Goal: Task Accomplishment & Management: Complete application form

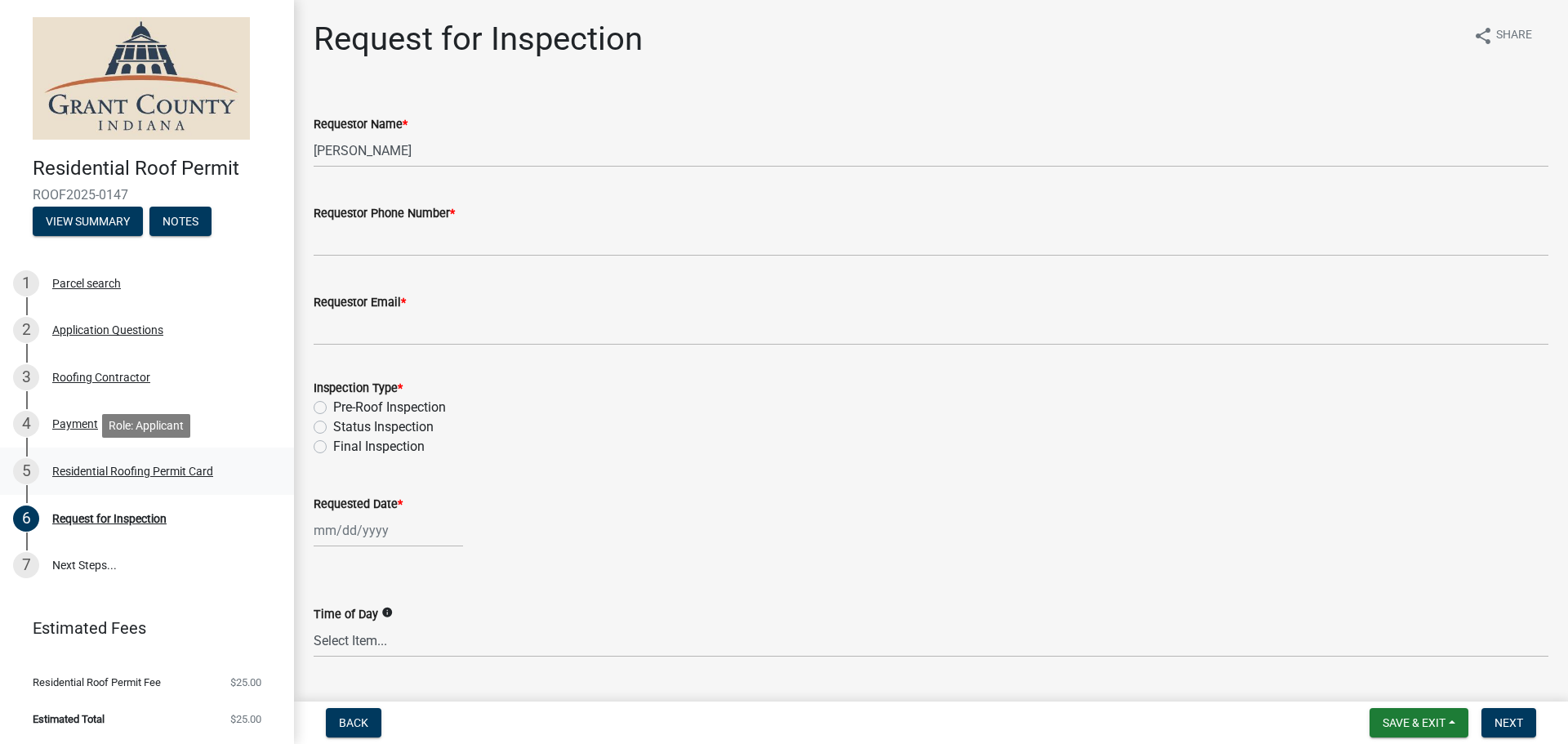
click at [111, 471] on div "Residential Roofing Permit Card" at bounding box center [133, 471] width 161 height 12
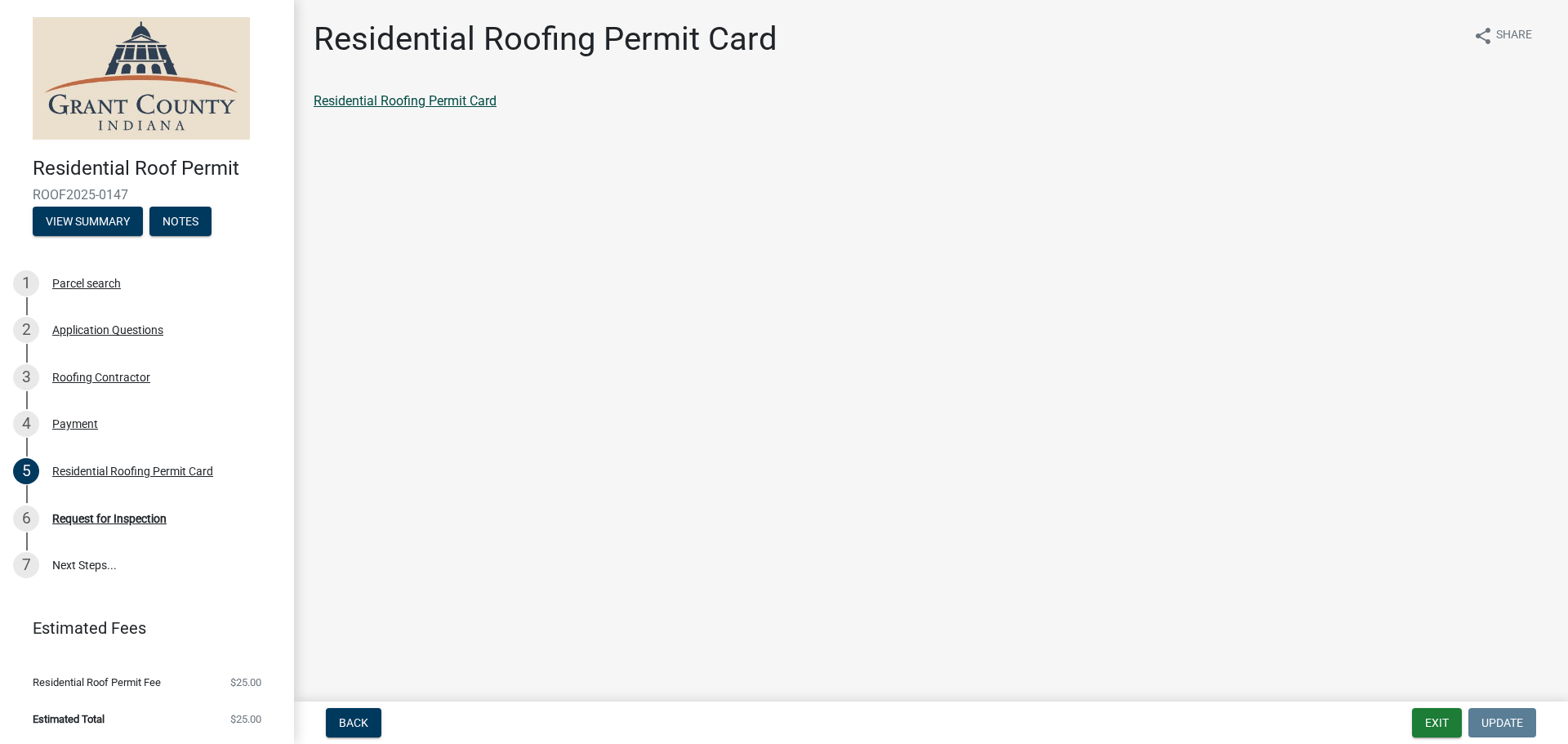
click at [415, 103] on link "Residential Roofing Permit Card" at bounding box center [405, 101] width 183 height 16
click at [114, 516] on div "Request for Inspection" at bounding box center [109, 518] width 114 height 12
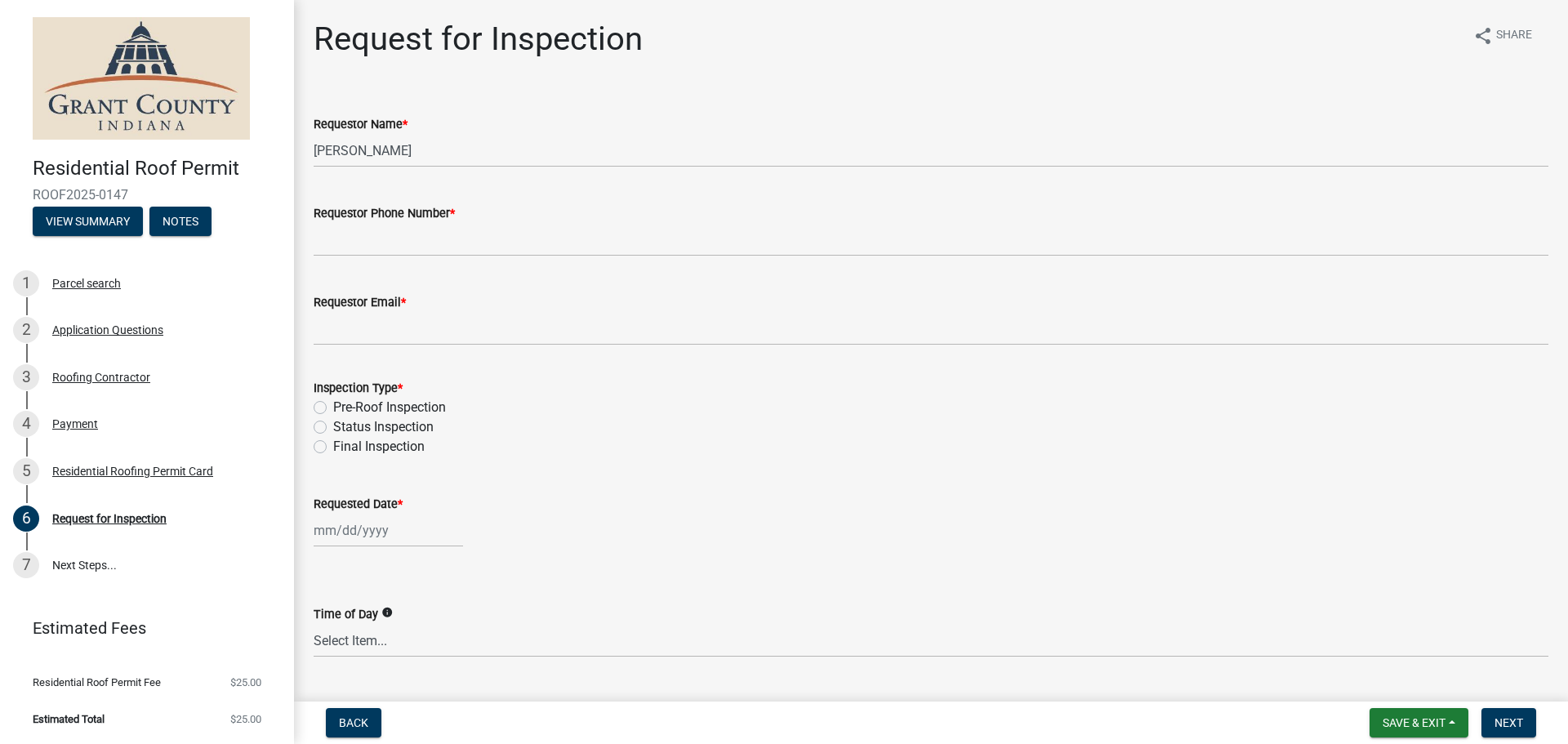
click at [333, 426] on label "Status Inspection" at bounding box center [383, 426] width 101 height 19
click at [333, 426] on input "Status Inspection" at bounding box center [338, 422] width 11 height 11
radio input "true"
click at [333, 448] on label "Final Inspection" at bounding box center [379, 446] width 91 height 19
click at [333, 447] on input "Final Inspection" at bounding box center [338, 442] width 11 height 11
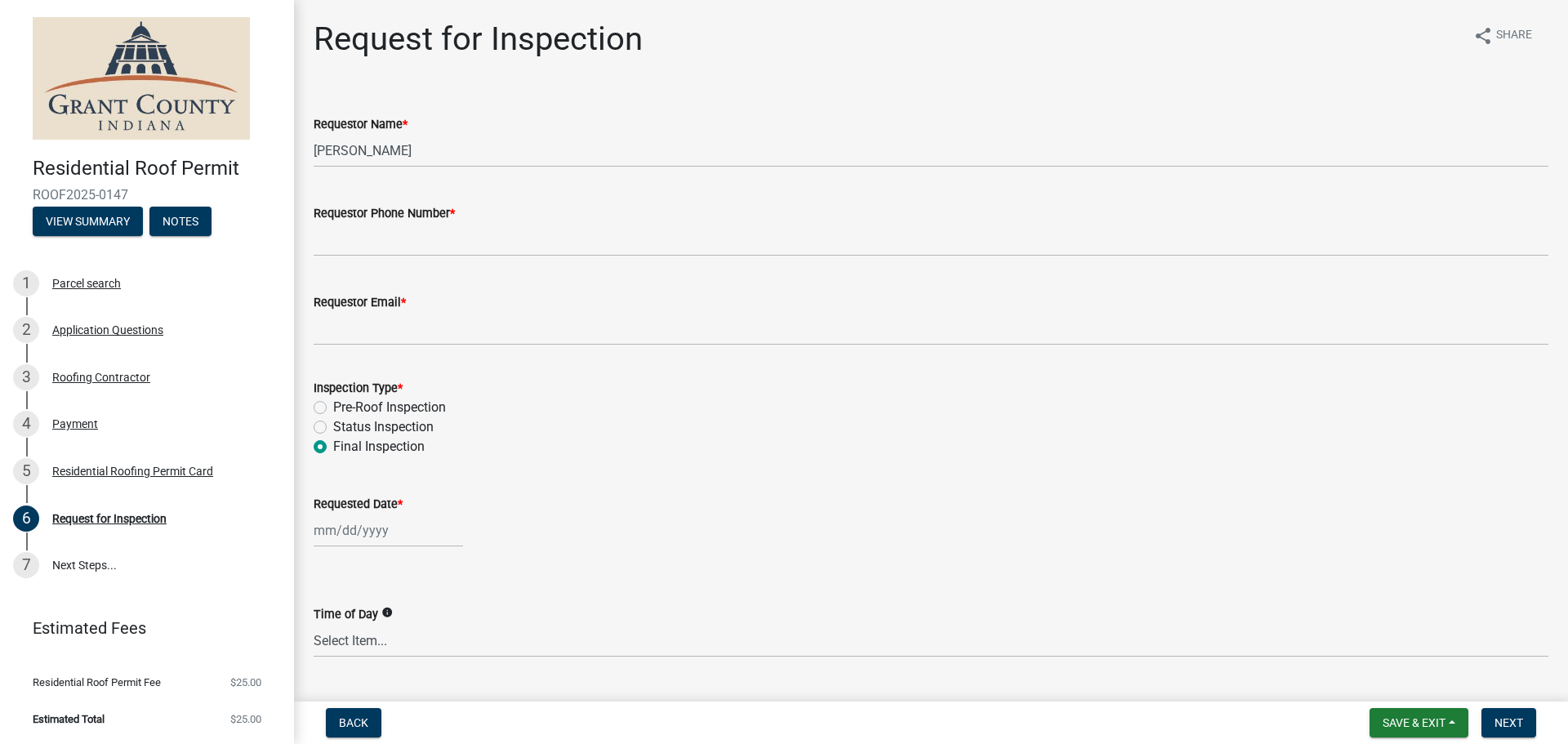
radio input "true"
select select "9"
select select "2025"
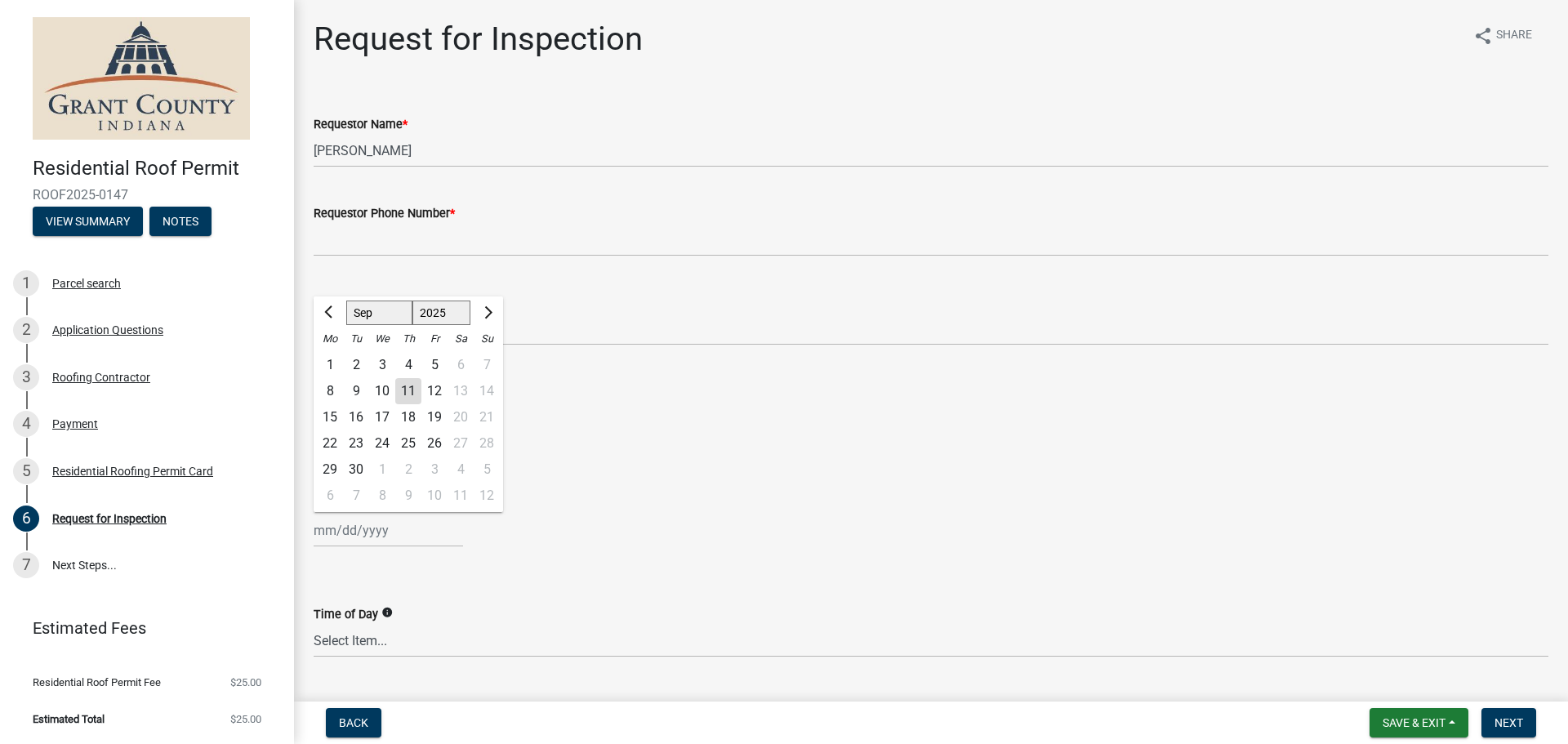
click at [363, 534] on div "[PERSON_NAME] Feb Mar Apr [PERSON_NAME][DATE] Oct Nov [DATE] 1526 1527 1528 152…" at bounding box center [388, 530] width 149 height 34
click at [358, 440] on div "23" at bounding box center [356, 443] width 27 height 27
type input "[DATE]"
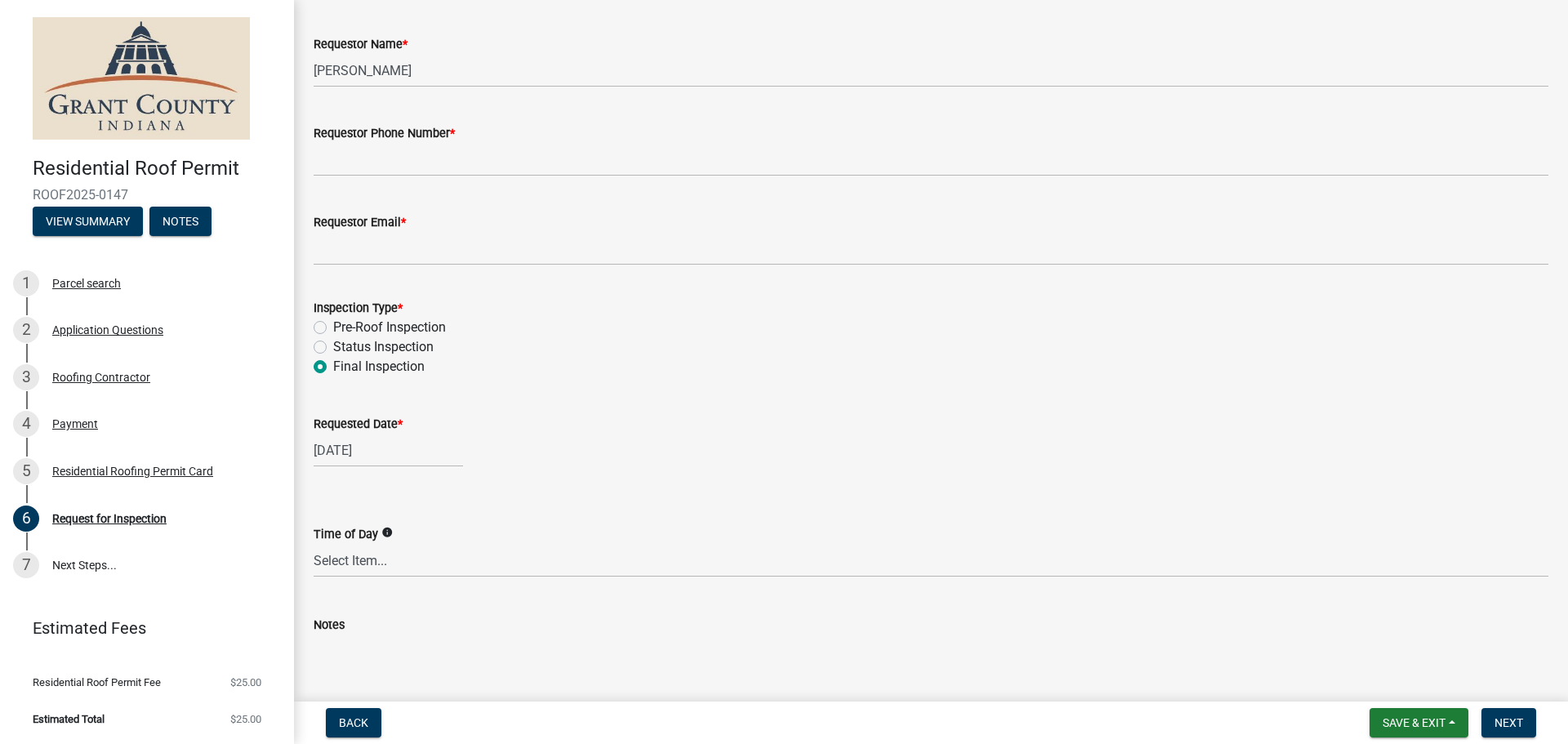
scroll to position [81, 0]
click at [344, 556] on select "Select Item... AM PM Anytime" at bounding box center [931, 558] width 1234 height 34
click at [314, 542] on select "Select Item... AM PM Anytime" at bounding box center [931, 558] width 1234 height 34
select select "b295104e-8323-4e41-b57e-5e62d3e6ae0f"
click at [1522, 721] on span "Next" at bounding box center [1508, 722] width 28 height 13
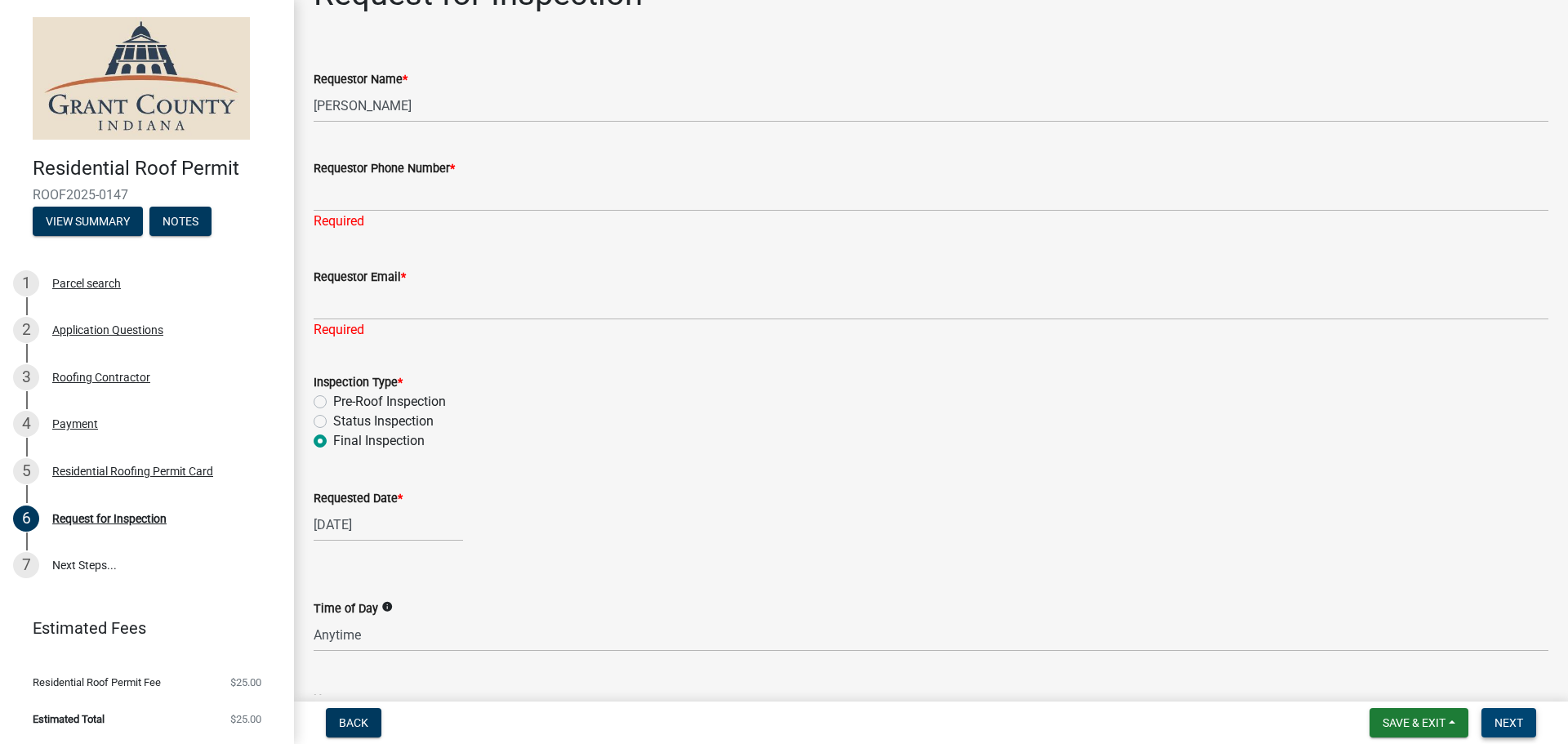
scroll to position [0, 0]
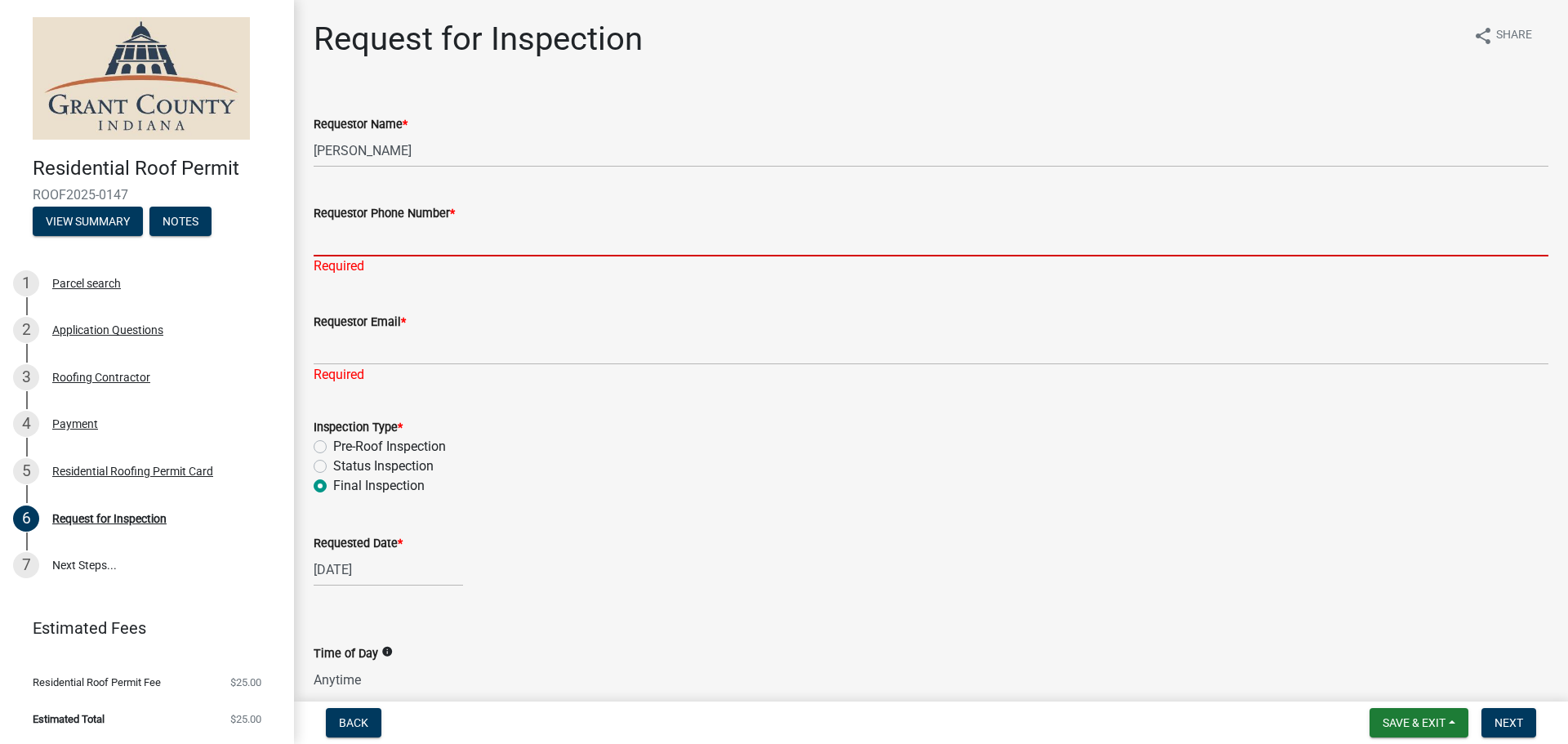
click at [348, 240] on input "Requestor Phone Number *" at bounding box center [931, 239] width 1234 height 34
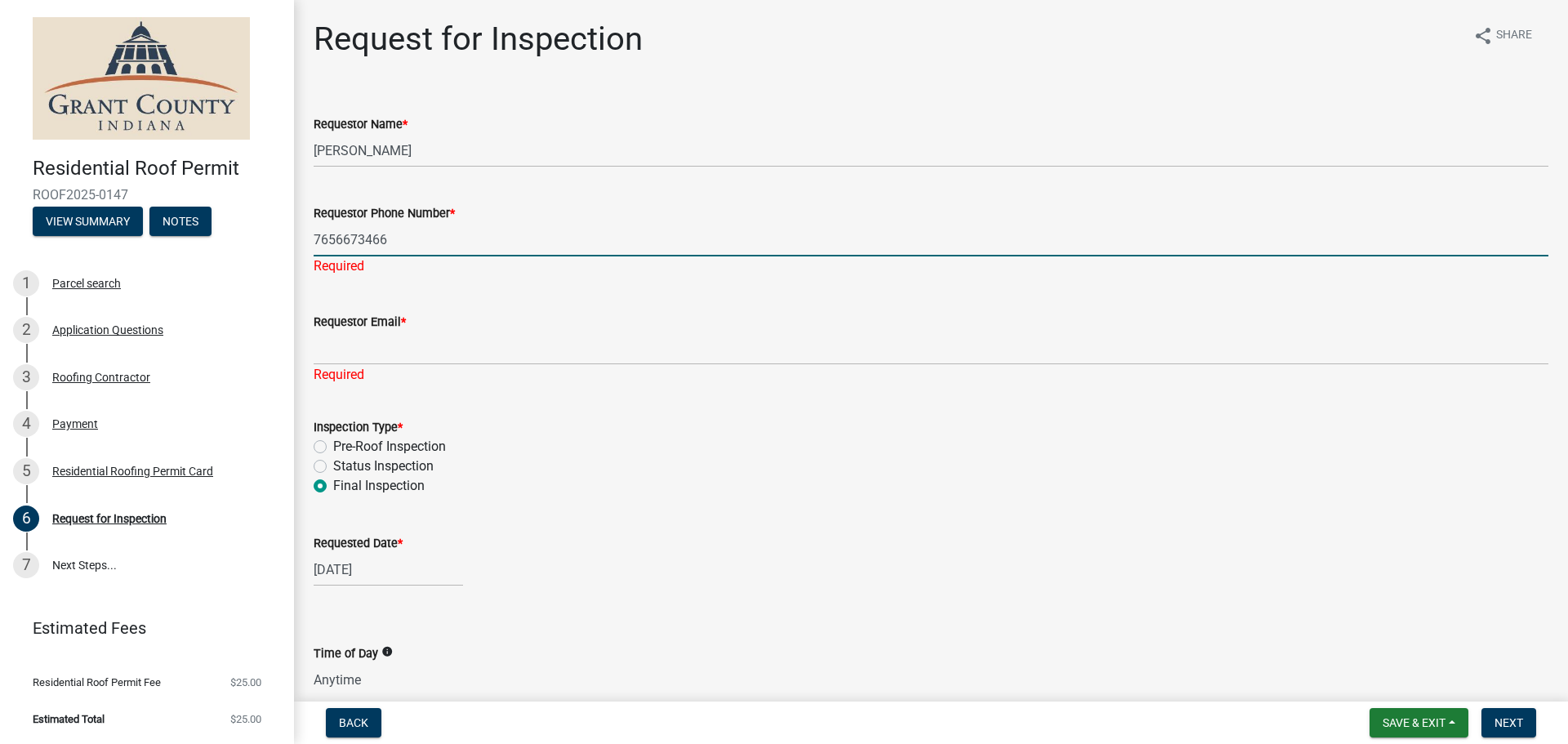
type input "7656673466"
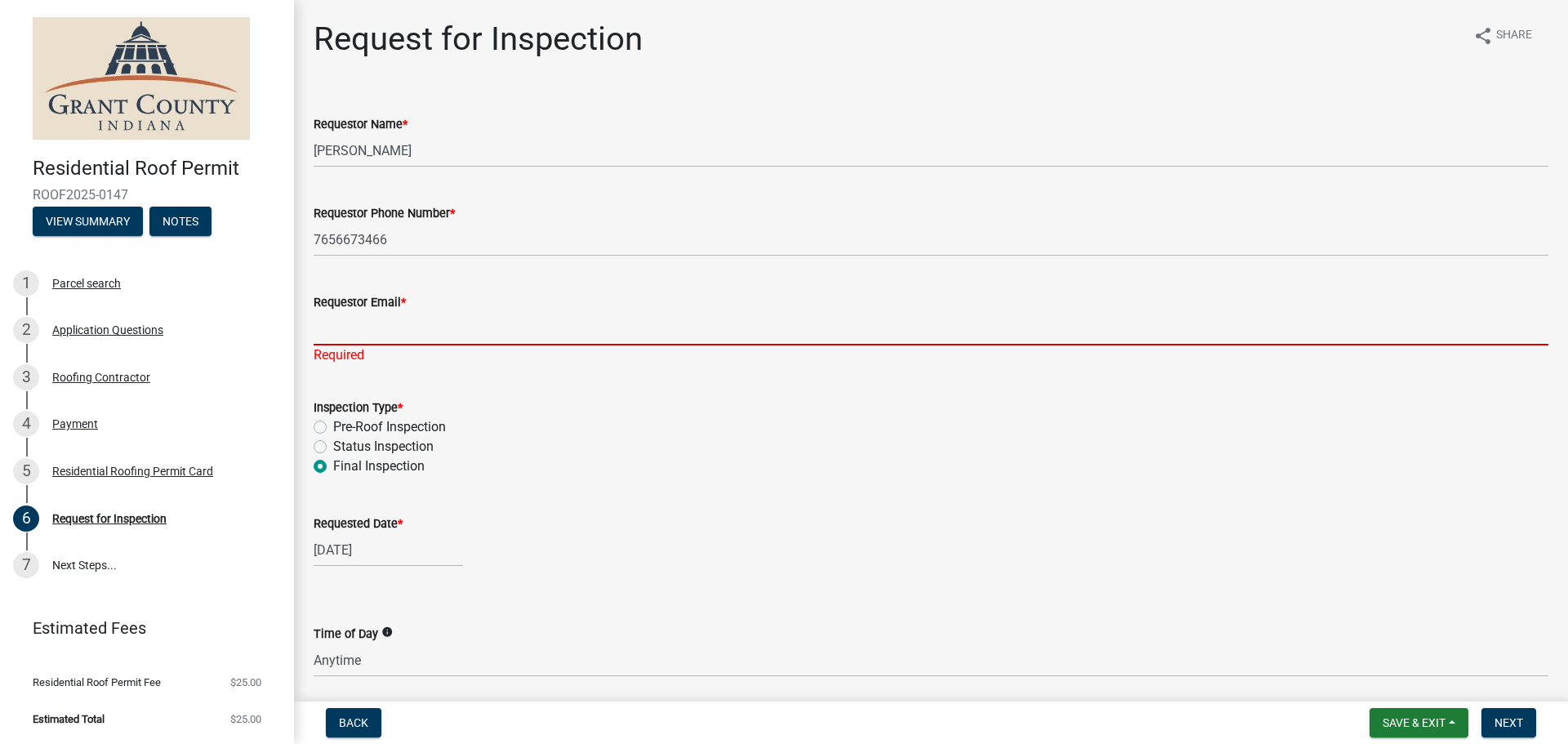
click at [348, 349] on div "Requestor Email * Required" at bounding box center [931, 317] width 1234 height 95
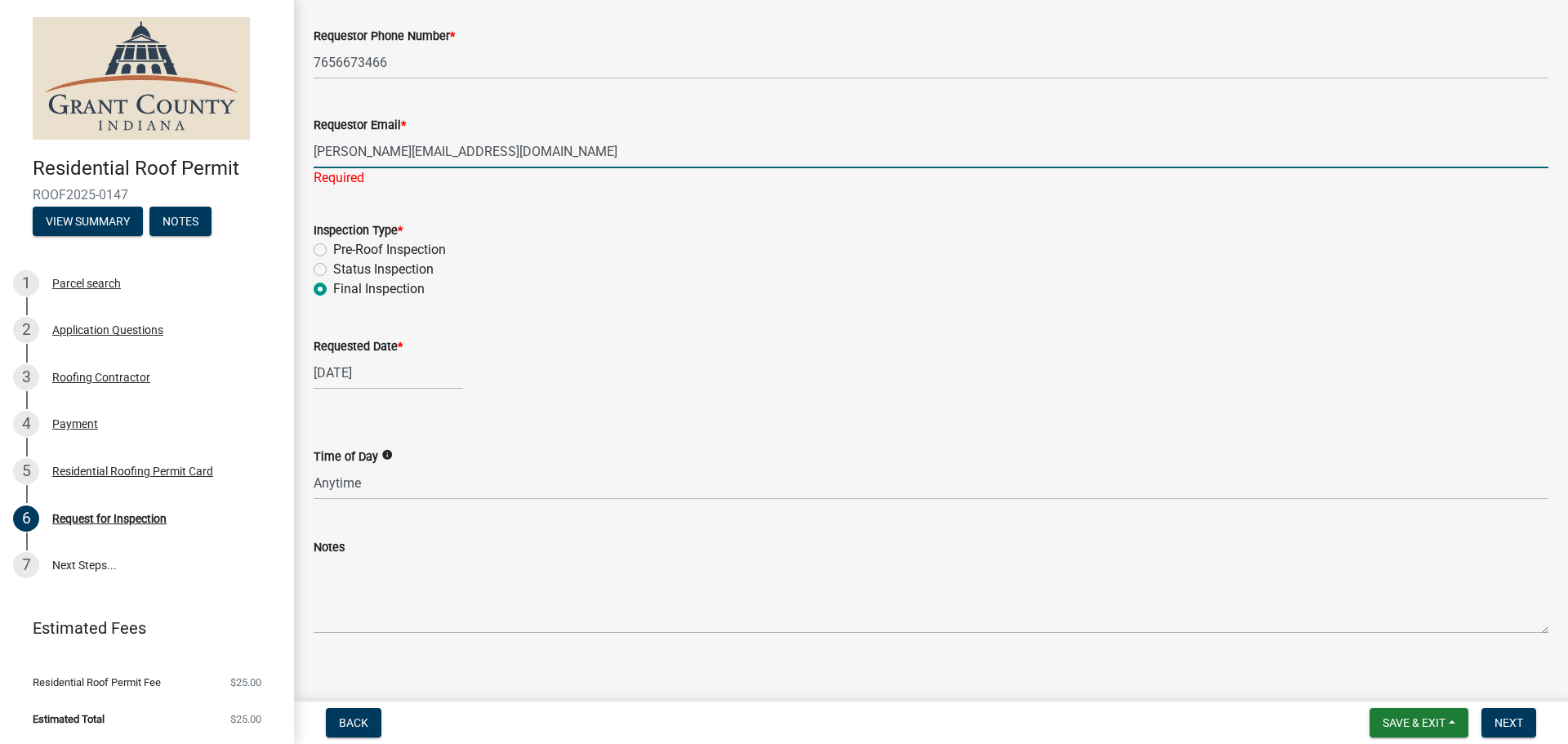
scroll to position [193, 0]
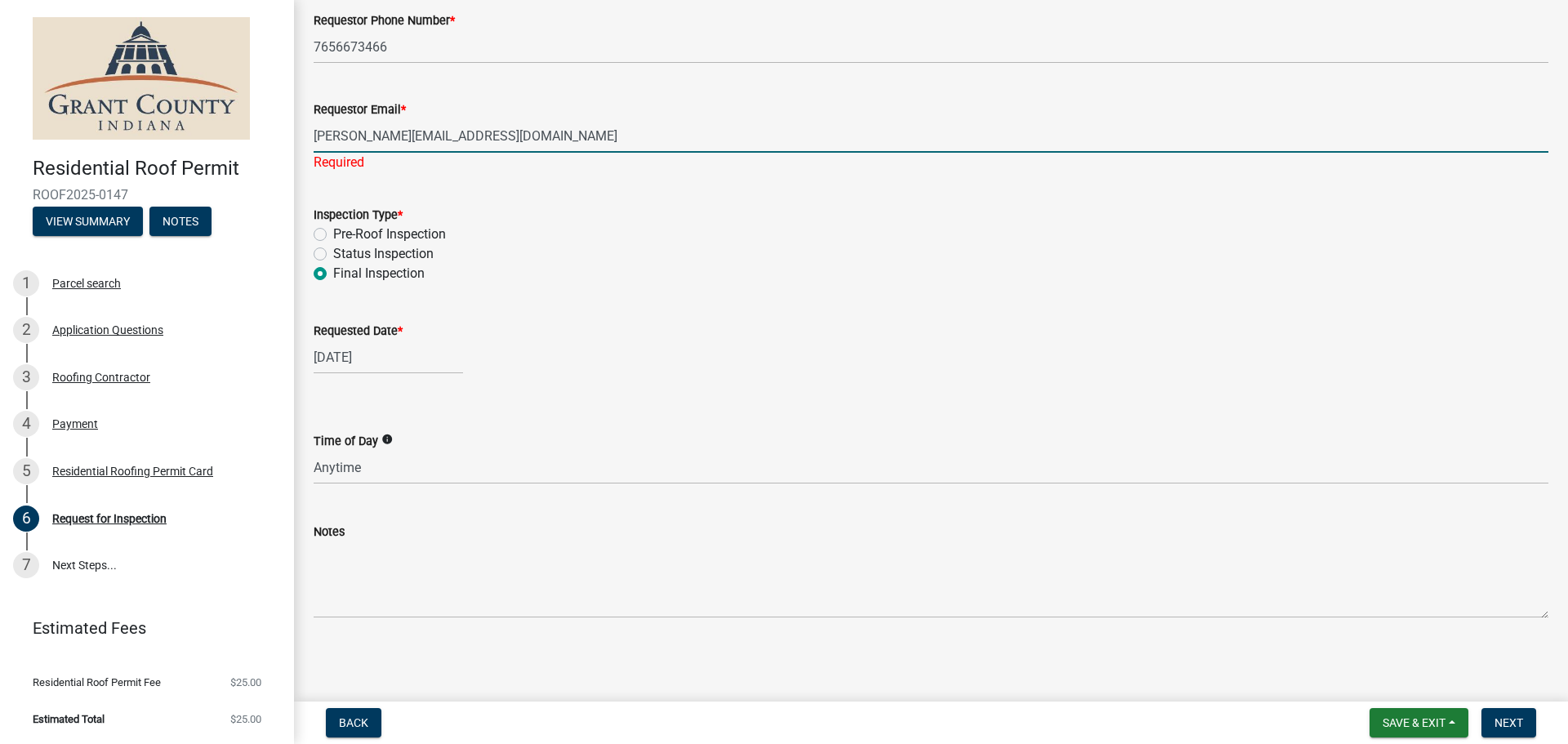
type input "[PERSON_NAME][EMAIL_ADDRESS][DOMAIN_NAME]"
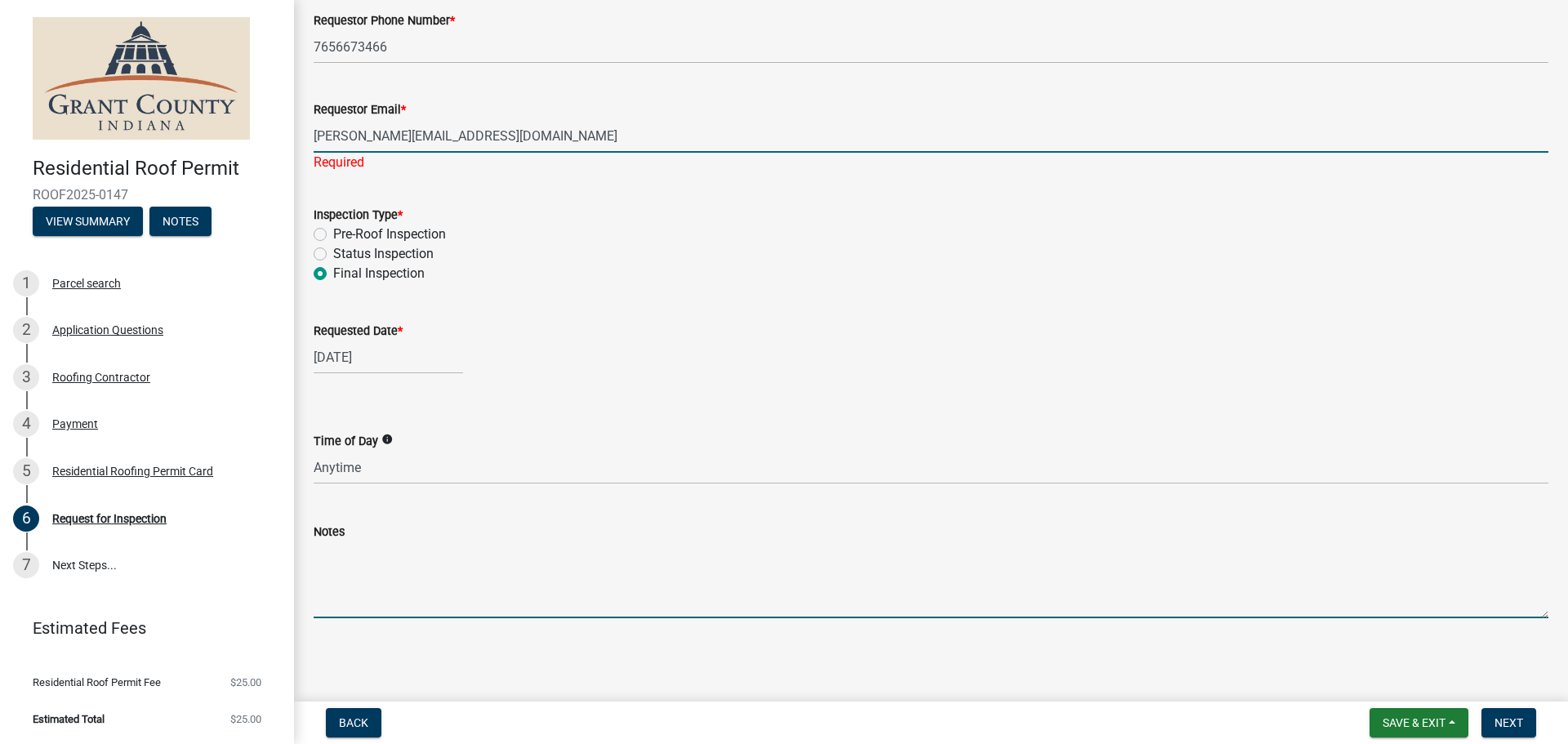
scroll to position [173, 0]
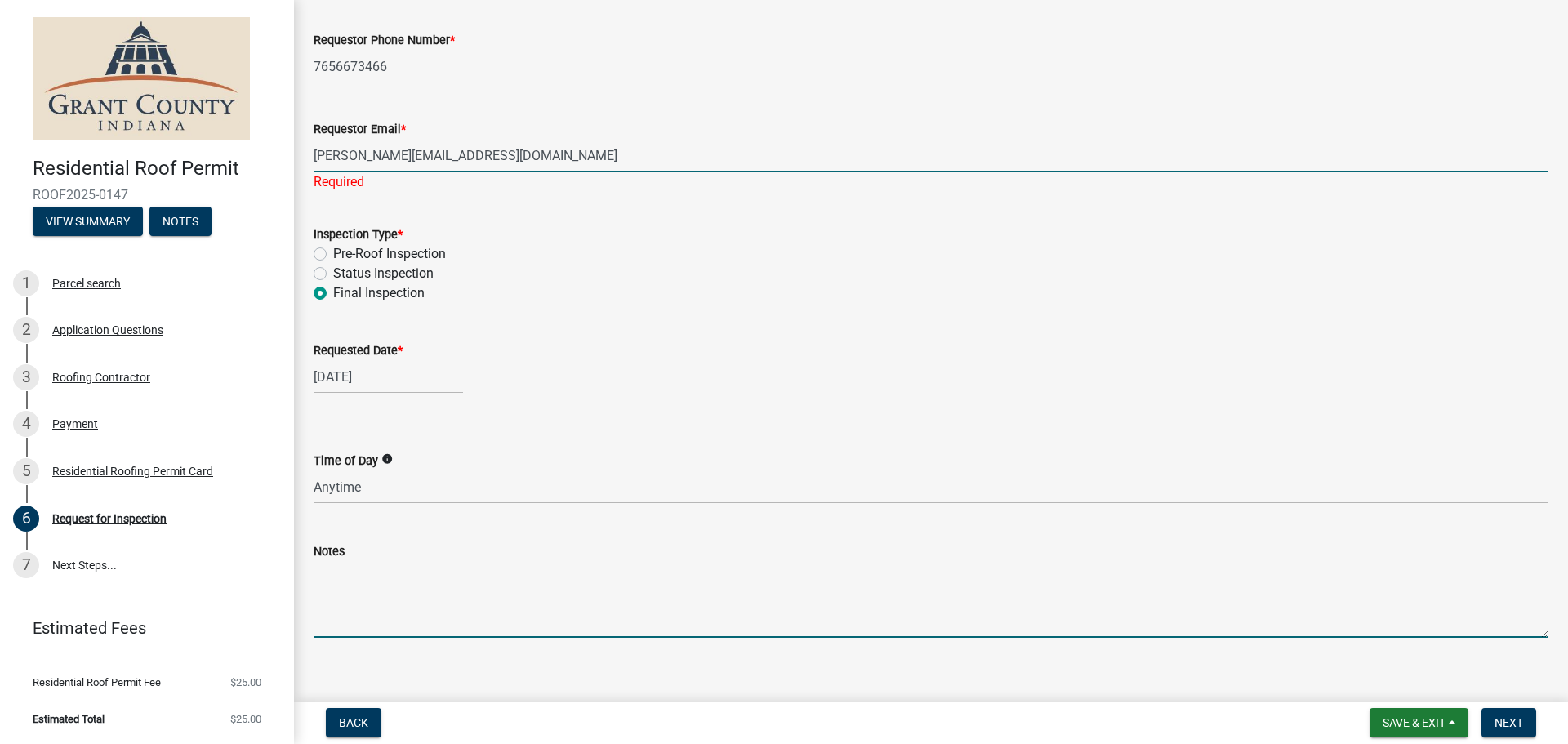
click at [325, 601] on textarea "Notes" at bounding box center [931, 600] width 1234 height 77
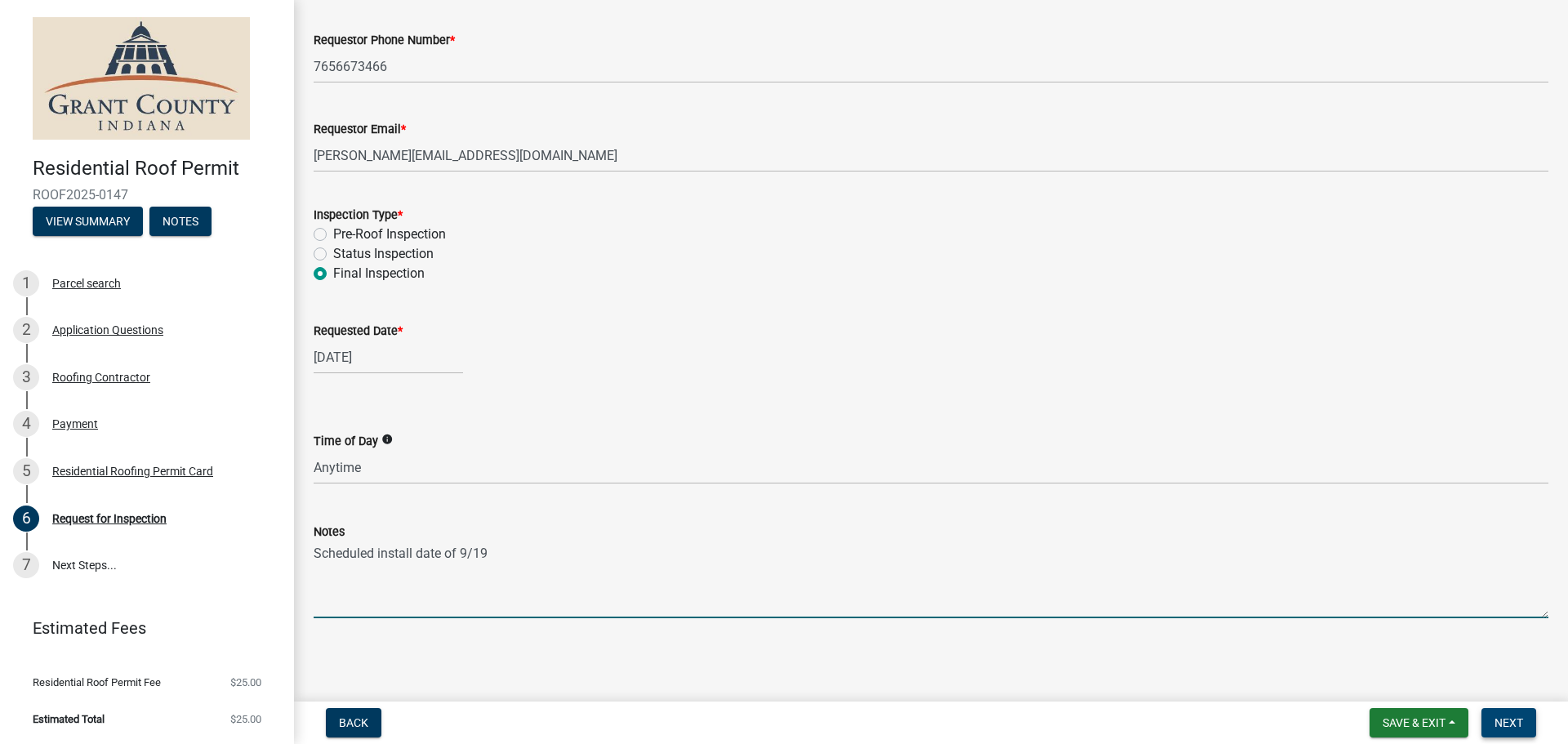
type textarea "Scheduled install date of 9/19"
click at [1500, 721] on span "Next" at bounding box center [1508, 722] width 28 height 13
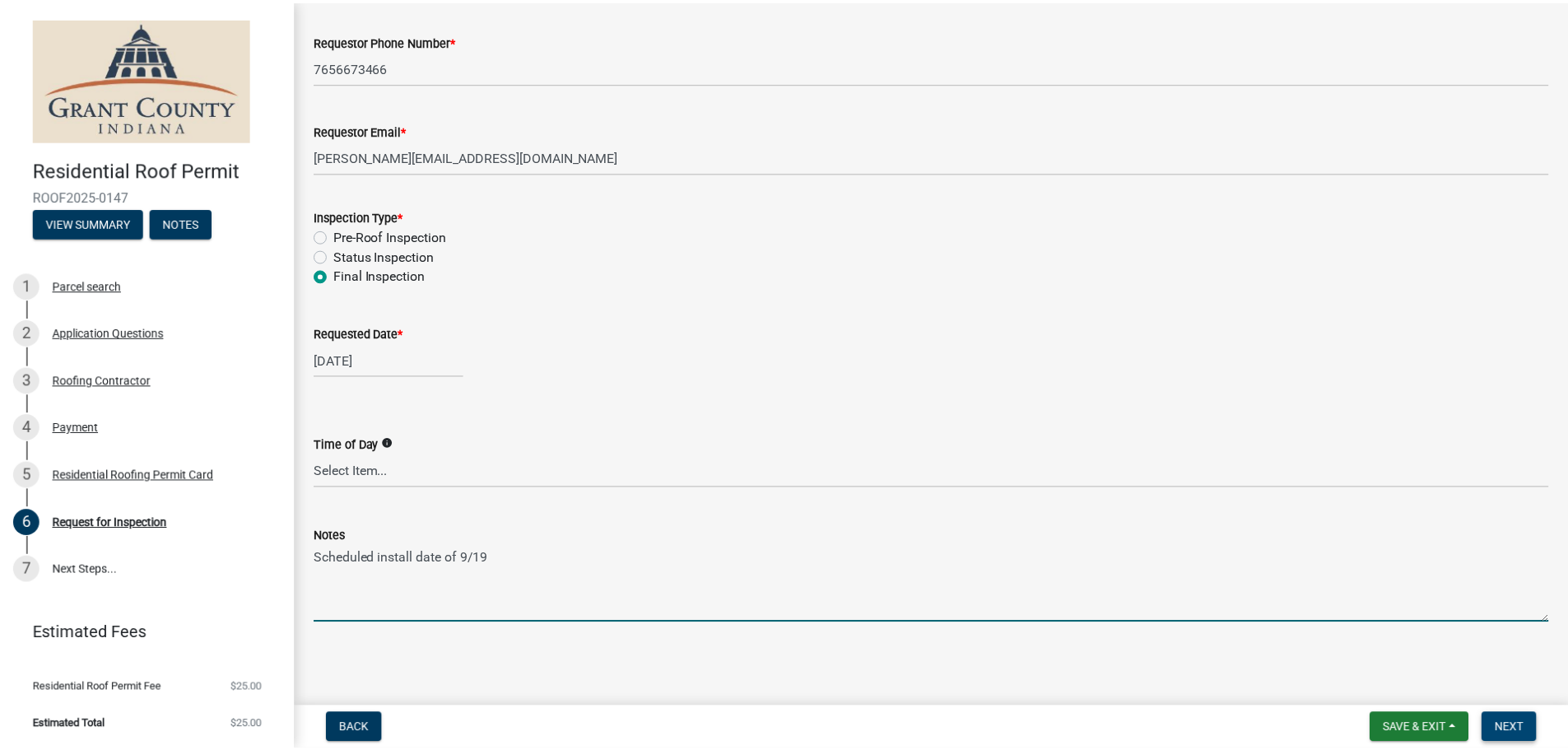
scroll to position [0, 0]
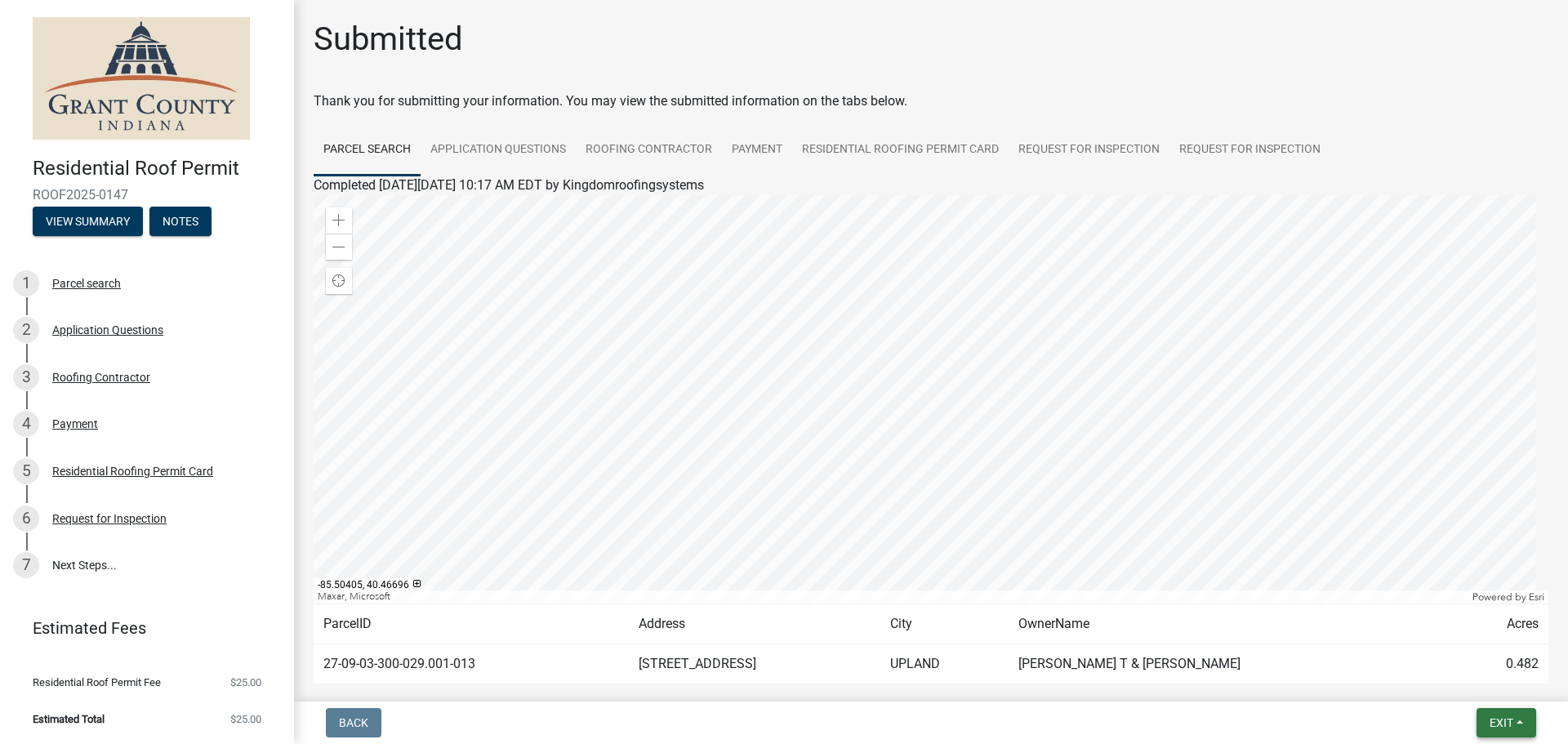
click at [1509, 721] on span "Exit" at bounding box center [1501, 722] width 24 height 13
click at [1470, 687] on button "Save & Exit" at bounding box center [1470, 679] width 131 height 39
